Goal: Find specific page/section: Find specific page/section

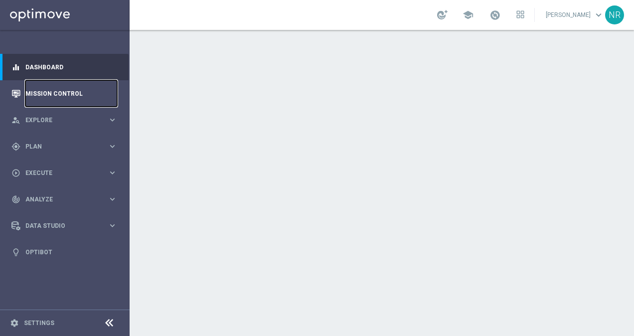
click at [43, 91] on link "Mission Control" at bounding box center [71, 93] width 92 height 26
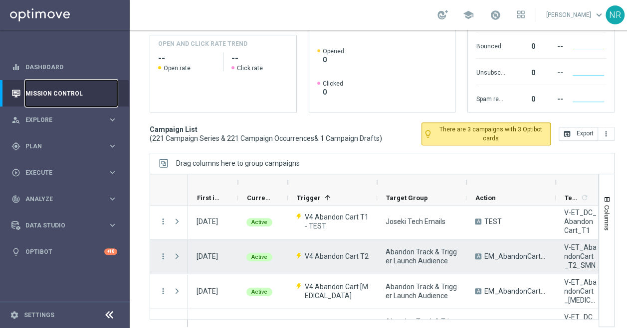
scroll to position [2258, 0]
